Goal: Task Accomplishment & Management: Manage account settings

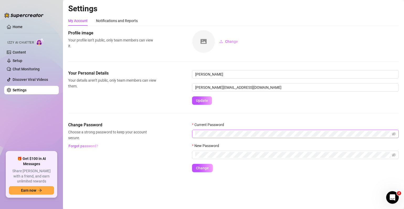
click at [248, 131] on span at bounding box center [295, 134] width 207 height 8
click at [386, 156] on icon "eye-invisible" at bounding box center [388, 155] width 4 height 4
click at [206, 169] on span "Change" at bounding box center [202, 168] width 13 height 4
click at [23, 25] on link "Home" at bounding box center [18, 27] width 10 height 4
